Goal: Task Accomplishment & Management: Manage account settings

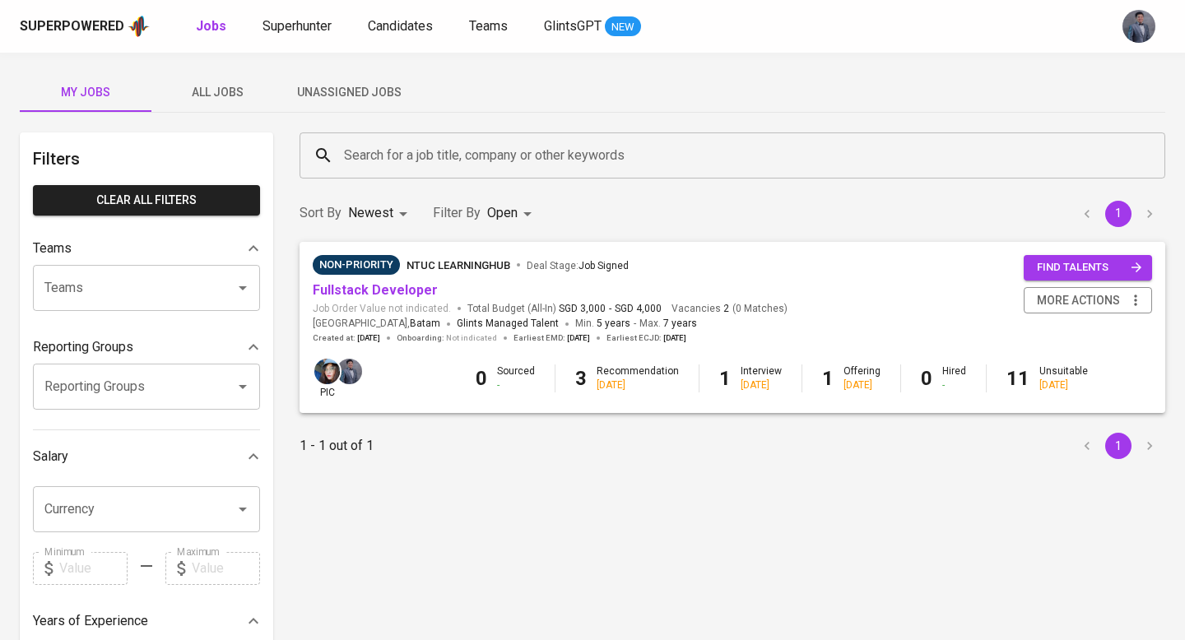
click at [323, 82] on span "Unassigned Jobs" at bounding box center [349, 92] width 112 height 21
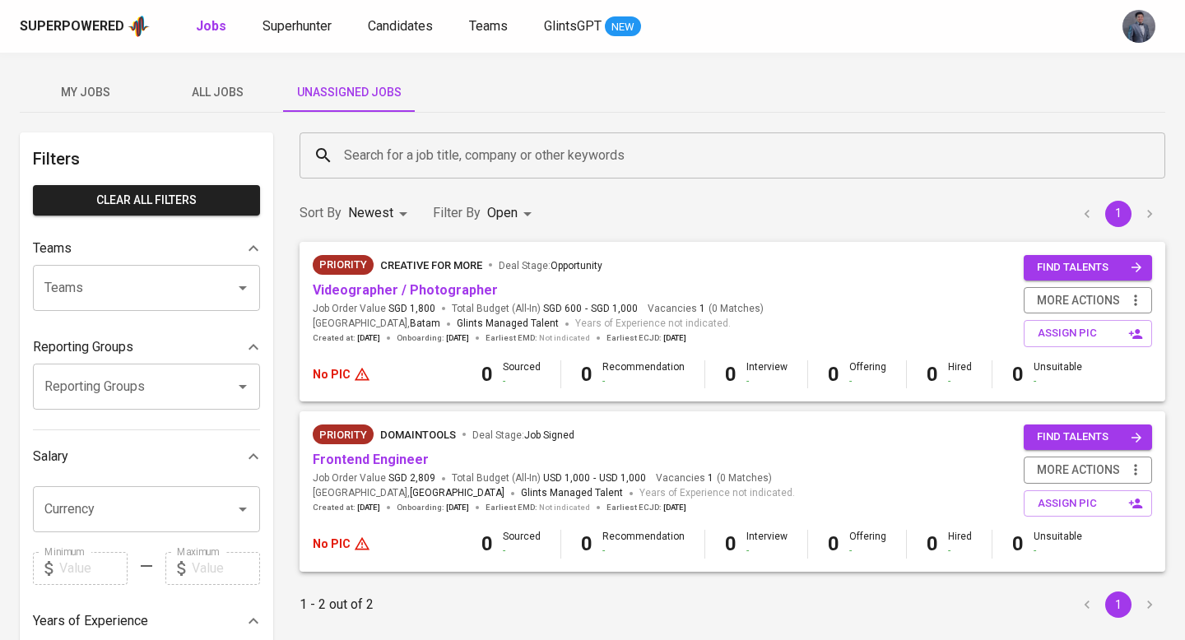
scroll to position [53, 0]
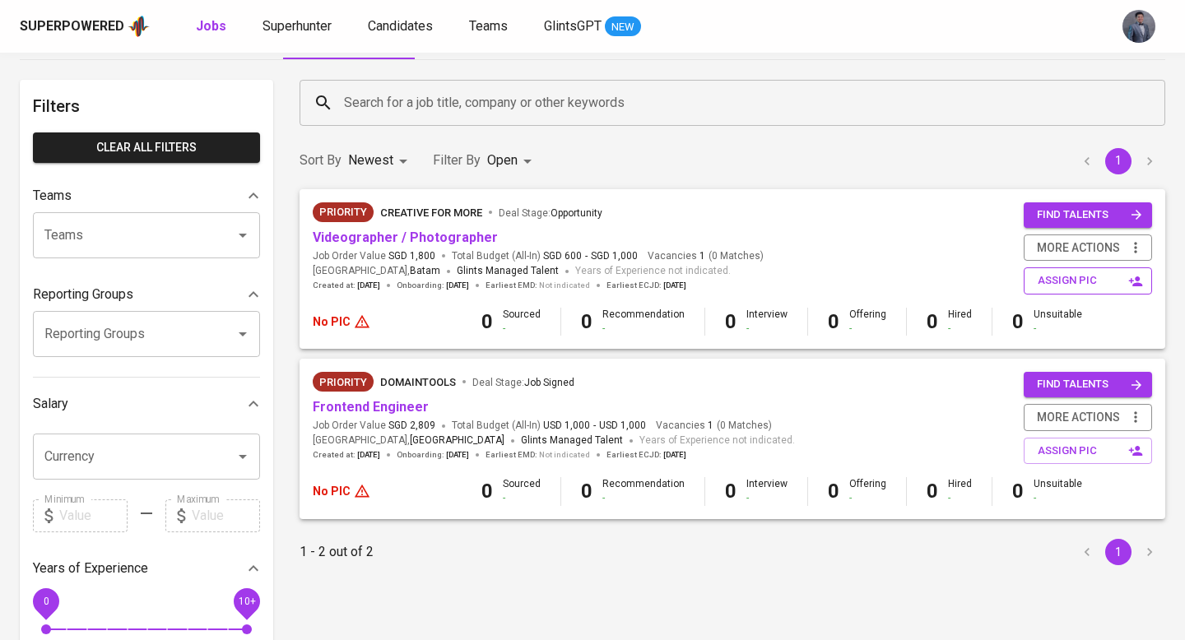
click at [1124, 286] on span "assign pic" at bounding box center [1090, 281] width 104 height 19
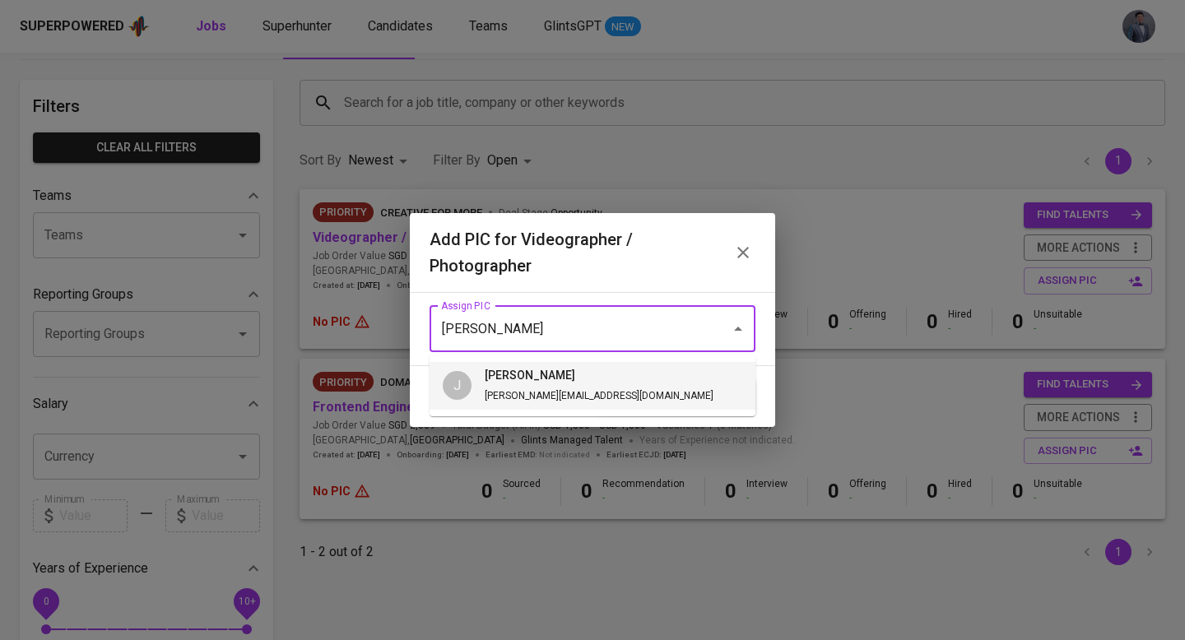
click at [481, 391] on span "junice [EMAIL_ADDRESS][DOMAIN_NAME]" at bounding box center [599, 386] width 255 height 38
type input "[PERSON_NAME]"
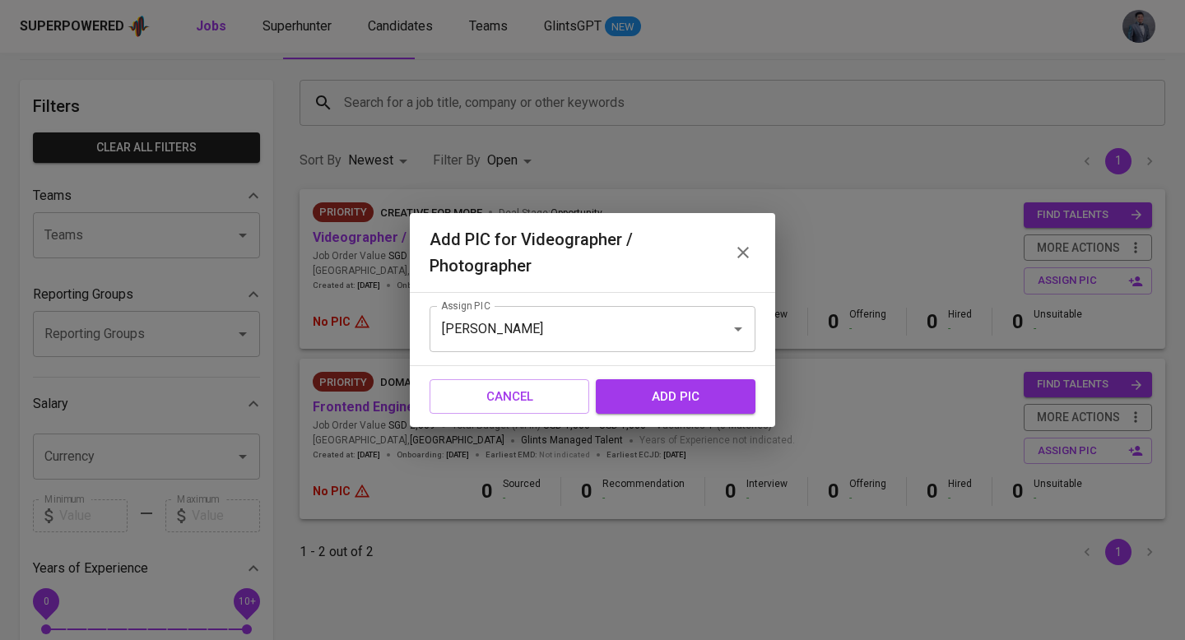
click at [645, 399] on span "add pic" at bounding box center [675, 396] width 123 height 21
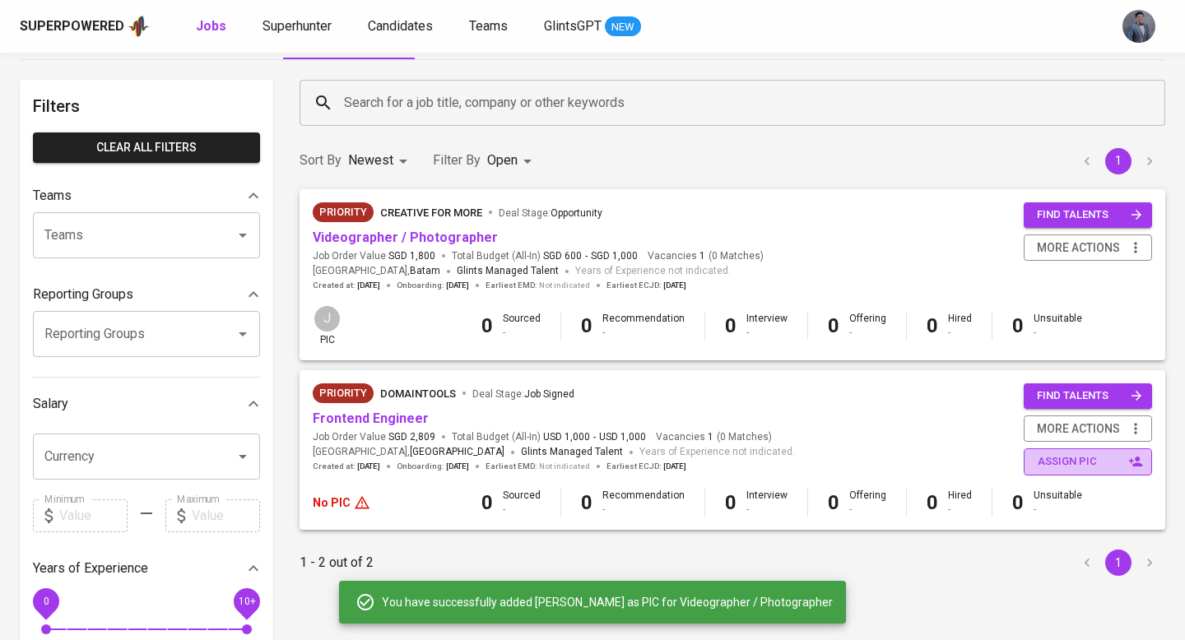
click at [1041, 460] on span "assign pic" at bounding box center [1090, 462] width 104 height 19
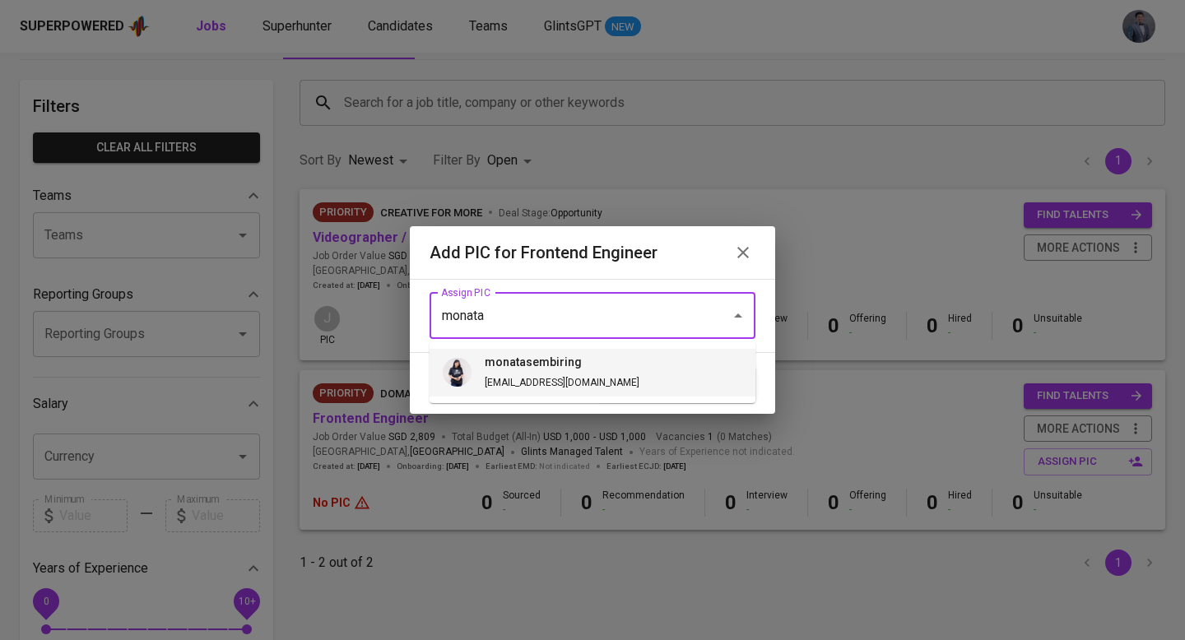
click at [527, 355] on h6 "monatasembiring" at bounding box center [562, 363] width 155 height 18
type input "monatasembiring"
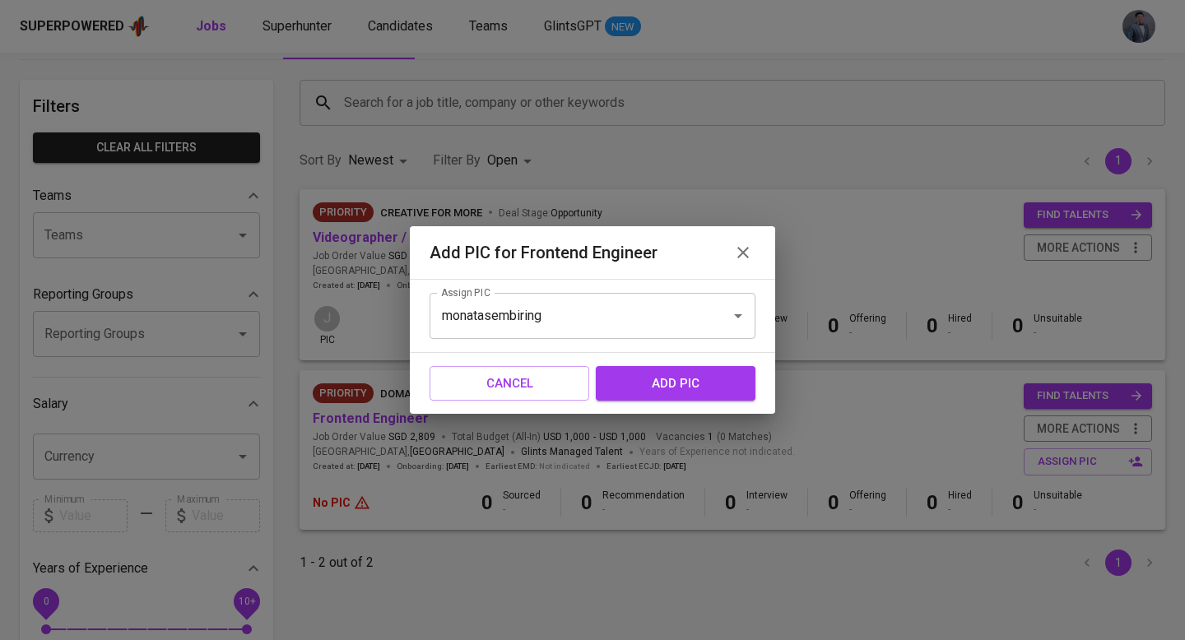
click at [635, 378] on span "add pic" at bounding box center [675, 383] width 123 height 21
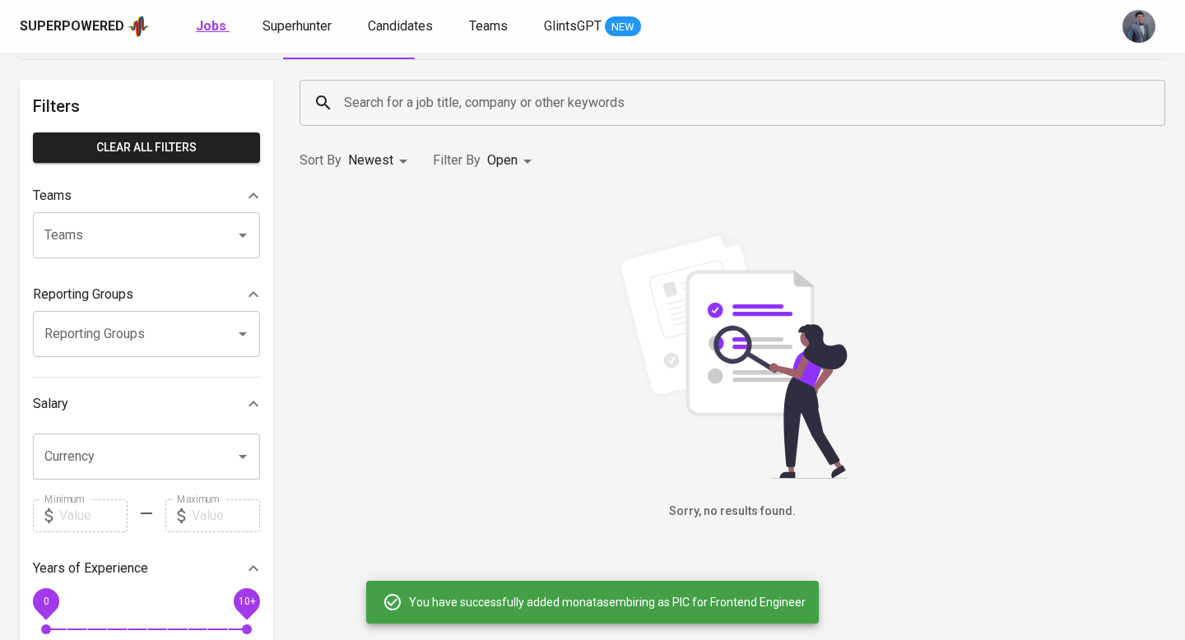
click at [200, 23] on b "Jobs" at bounding box center [211, 26] width 30 height 16
type input "OPEN"
